Goal: Information Seeking & Learning: Find contact information

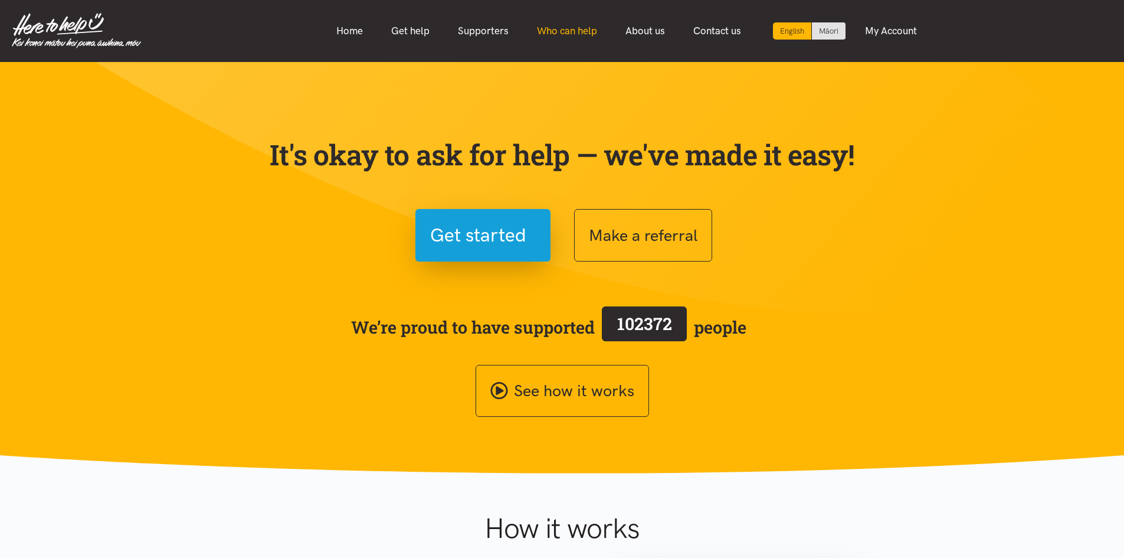
click at [570, 22] on link "Who can help" at bounding box center [567, 30] width 89 height 25
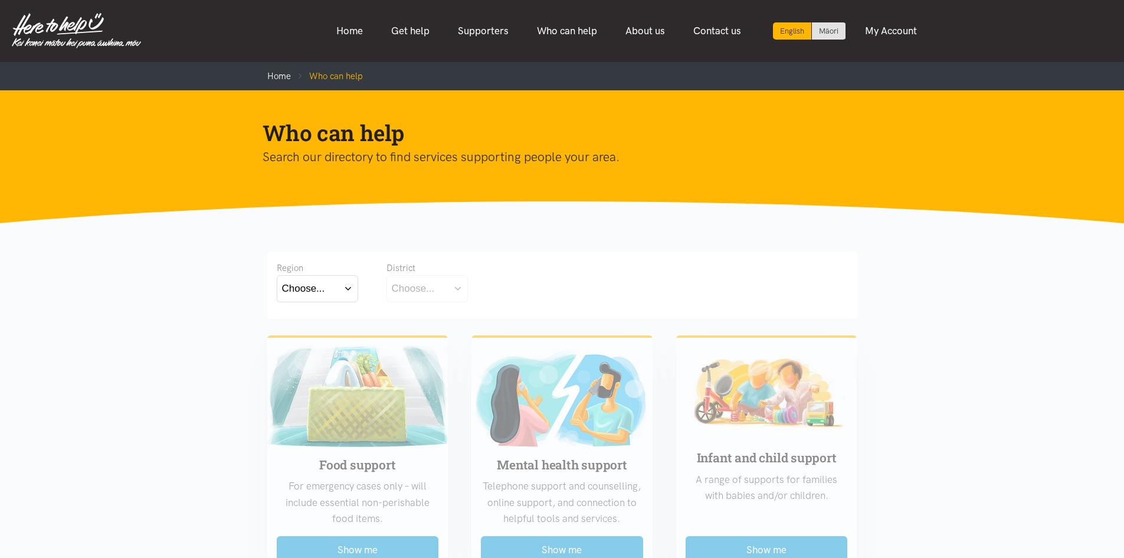
click at [339, 284] on button "Choose..." at bounding box center [317, 288] width 81 height 27
click at [323, 345] on label "[GEOGRAPHIC_DATA]" at bounding box center [317, 340] width 71 height 15
click at [0, 0] on input "[GEOGRAPHIC_DATA]" at bounding box center [0, 0] width 0 height 0
click at [443, 299] on button "Choose..." at bounding box center [445, 288] width 118 height 27
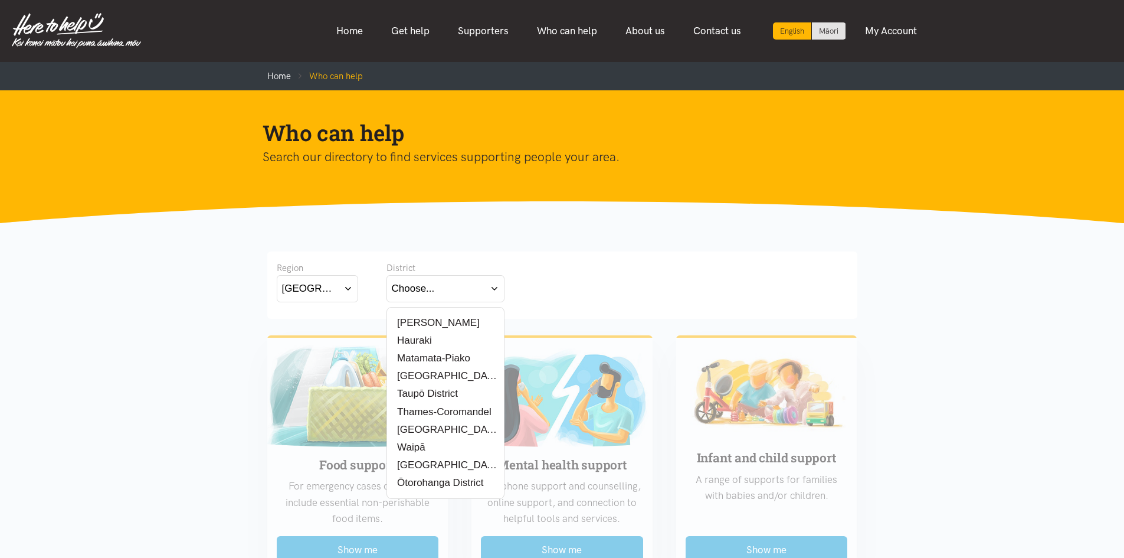
click at [451, 398] on label "Taupō District" at bounding box center [425, 393] width 67 height 15
click at [0, 0] on input "Taupō District" at bounding box center [0, 0] width 0 height 0
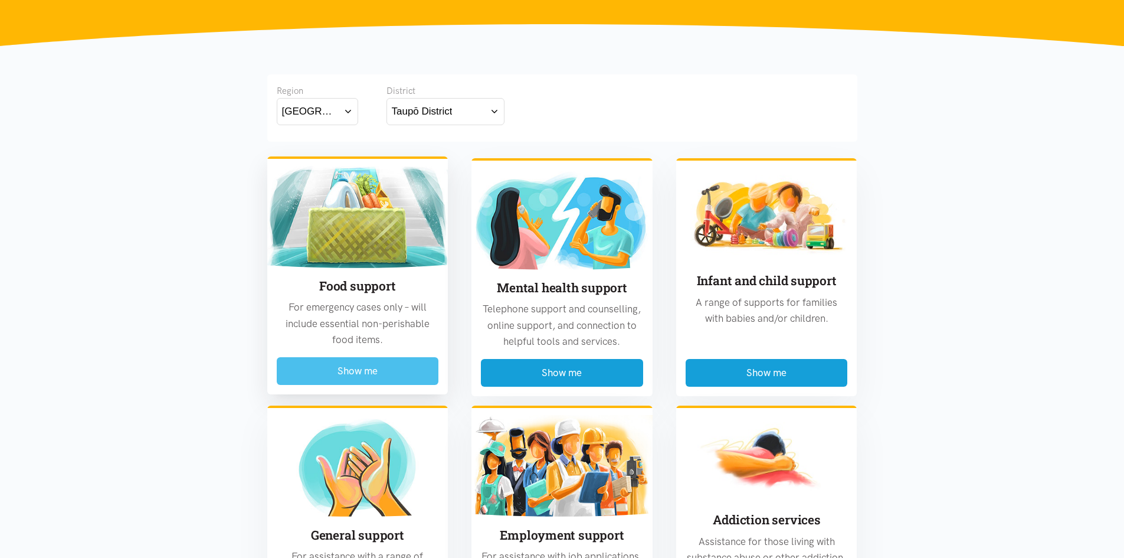
click at [371, 362] on button "Show me" at bounding box center [358, 371] width 162 height 28
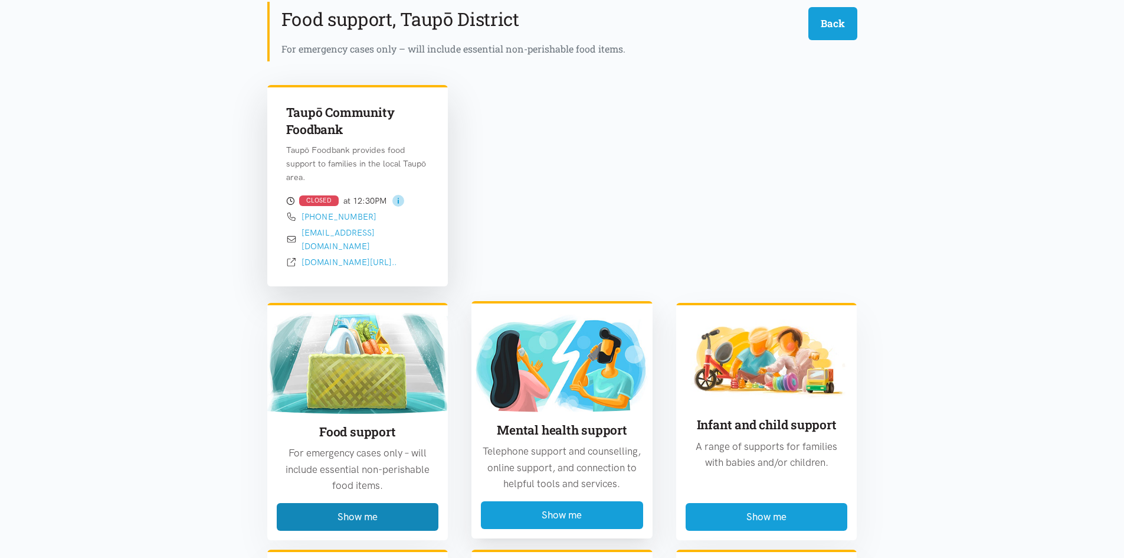
scroll to position [347, 0]
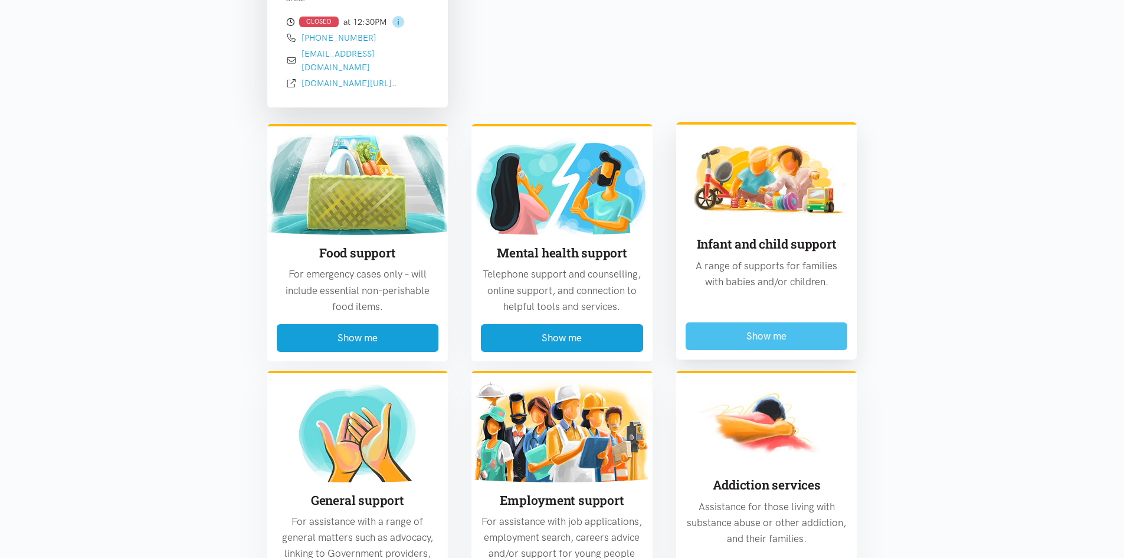
click at [755, 322] on button "Show me" at bounding box center [767, 336] width 162 height 28
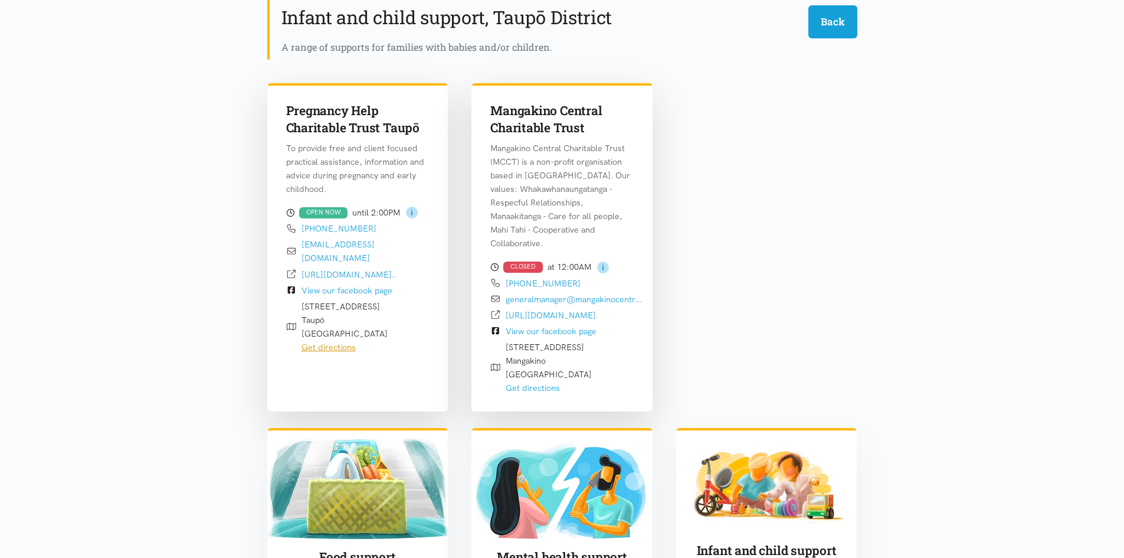
click at [342, 342] on link "Get directions" at bounding box center [328, 347] width 54 height 11
click at [331, 342] on link "Get directions" at bounding box center [328, 347] width 54 height 11
click at [536, 382] on link "Get directions" at bounding box center [533, 387] width 54 height 11
click at [337, 342] on link "Get directions" at bounding box center [328, 347] width 54 height 11
